Goal: Navigation & Orientation: Find specific page/section

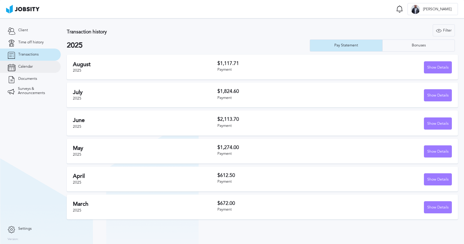
click at [30, 70] on link "Calendar" at bounding box center [30, 67] width 61 height 12
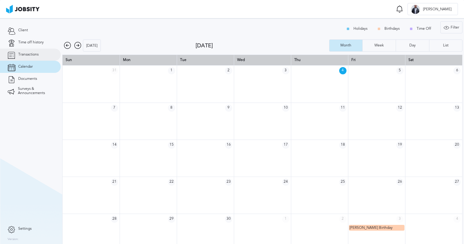
click at [30, 55] on span "Transactions" at bounding box center [28, 54] width 20 height 4
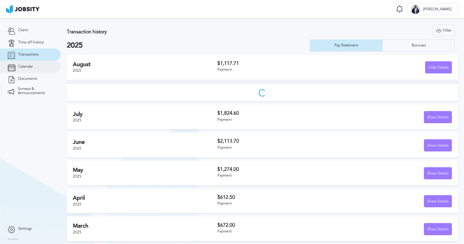
click at [35, 66] on link "Calendar" at bounding box center [30, 67] width 61 height 12
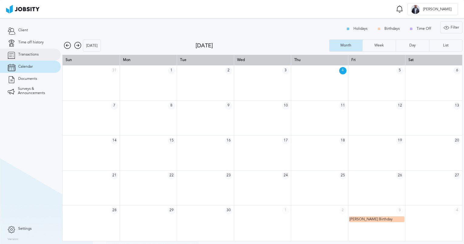
click at [35, 51] on link "Transactions" at bounding box center [30, 55] width 61 height 12
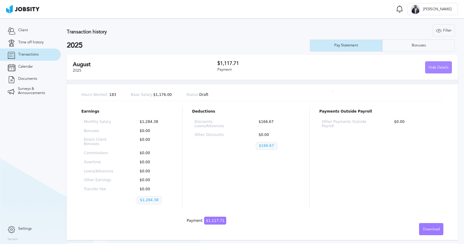
click at [439, 67] on div "Hide Details" at bounding box center [438, 68] width 26 height 12
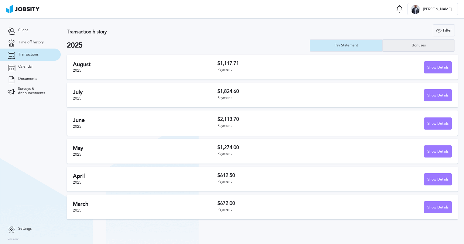
click at [415, 46] on div "Bonuses" at bounding box center [418, 45] width 20 height 4
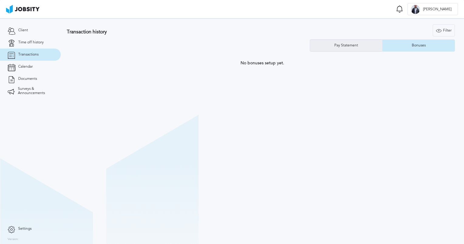
click at [367, 42] on div "Pay Statement" at bounding box center [346, 45] width 72 height 12
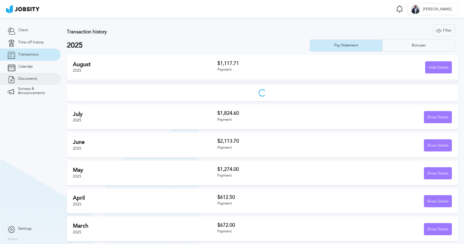
click at [27, 77] on span "Documents" at bounding box center [27, 79] width 19 height 4
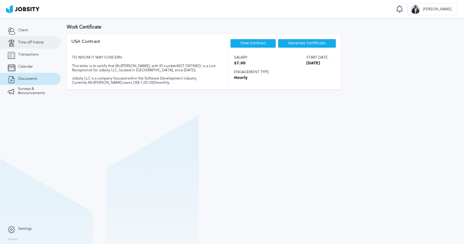
click at [35, 43] on span "Time off history" at bounding box center [30, 42] width 25 height 4
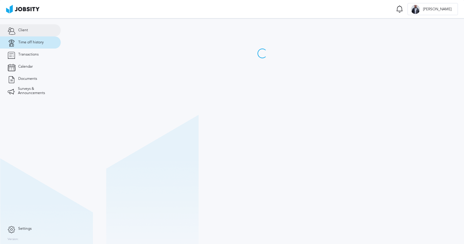
drag, startPoint x: 35, startPoint y: 29, endPoint x: 52, endPoint y: 53, distance: 29.0
click at [35, 29] on link "Client" at bounding box center [30, 30] width 61 height 12
